Goal: Transaction & Acquisition: Download file/media

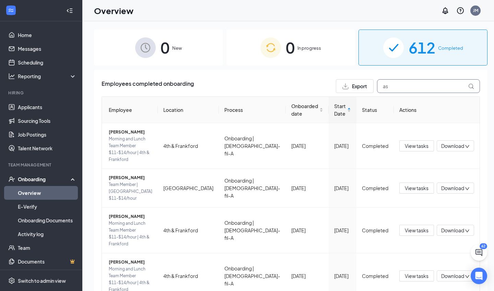
type input "a"
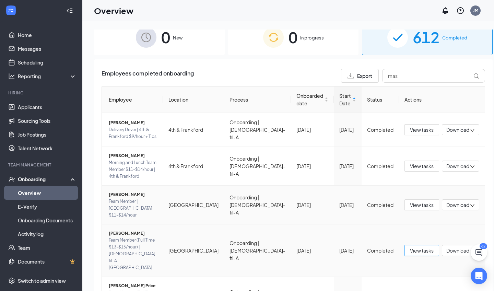
scroll to position [10, 0]
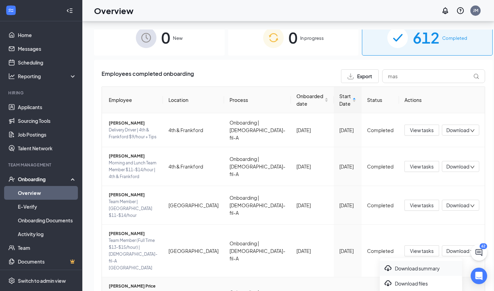
scroll to position [26, 0]
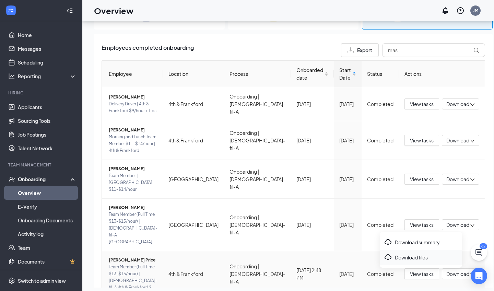
click at [411, 261] on div "Download files" at bounding box center [421, 257] width 74 height 8
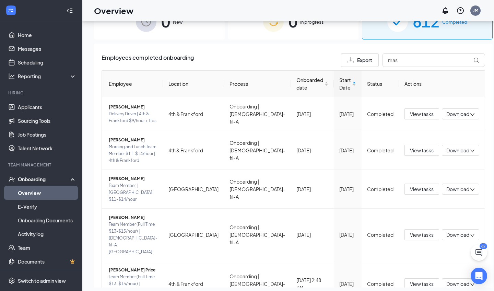
click at [413, 57] on input "mas" at bounding box center [433, 60] width 103 height 14
type input "m"
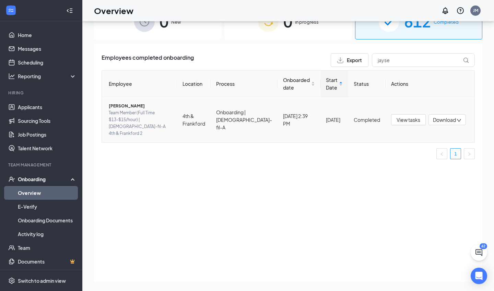
click at [446, 116] on span "Download" at bounding box center [444, 119] width 23 height 7
click at [410, 142] on div "Download files" at bounding box center [421, 145] width 74 height 8
click at [443, 59] on input "jayse" at bounding box center [423, 60] width 103 height 14
type input "j"
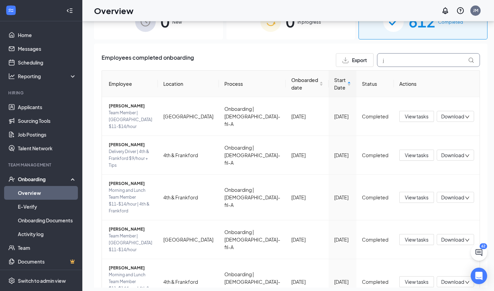
click at [388, 63] on input "j" at bounding box center [428, 60] width 103 height 14
click at [396, 63] on input "j" at bounding box center [428, 60] width 103 height 14
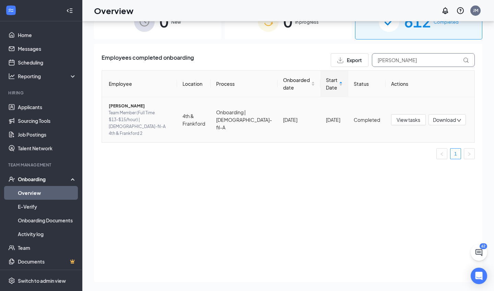
type input "[PERSON_NAME]"
click at [434, 116] on span "Download" at bounding box center [444, 119] width 23 height 7
click at [412, 145] on div "Download files" at bounding box center [421, 145] width 74 height 8
